Goal: Check status

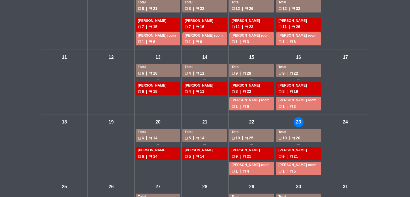
scroll to position [128, 0]
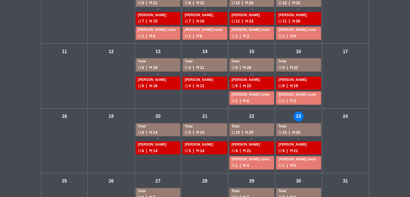
click at [302, 132] on div "check_box_outline_blank 10 | restaurant 26" at bounding box center [299, 132] width 40 height 7
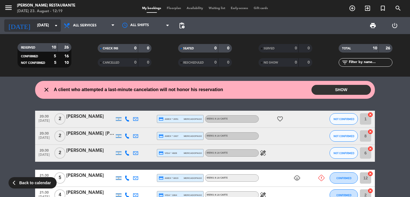
click at [10, 21] on icon "[DATE]" at bounding box center [19, 25] width 30 height 12
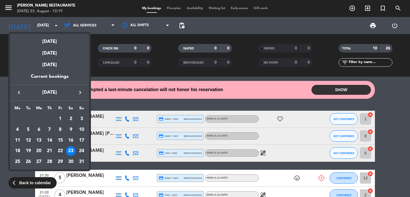
click at [61, 150] on div "22" at bounding box center [61, 151] width 10 height 10
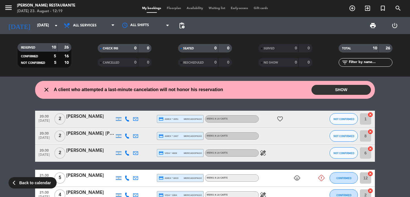
type input "[DATE]"
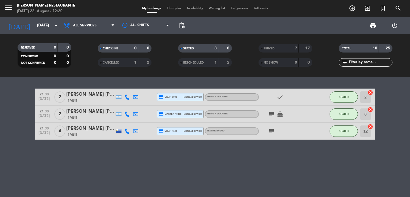
click at [272, 47] on span "SERVED" at bounding box center [269, 48] width 11 height 3
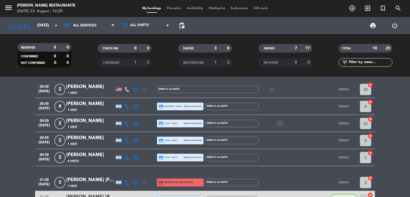
scroll to position [7, 0]
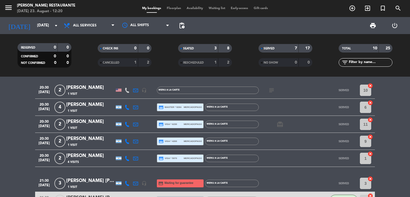
click at [88, 126] on div "1 Visit" at bounding box center [90, 127] width 48 height 5
